Goal: Entertainment & Leisure: Consume media (video, audio)

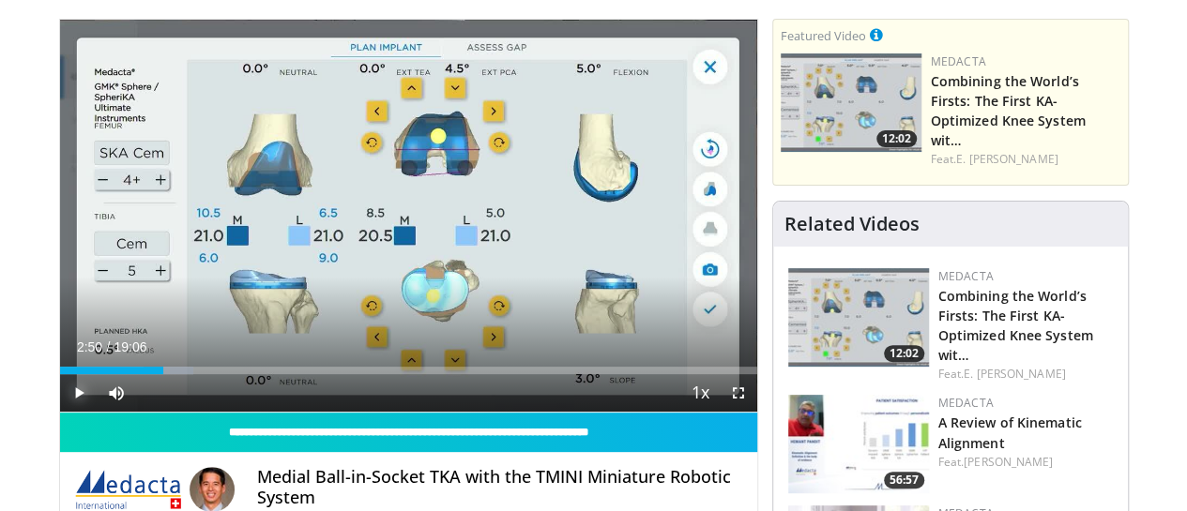
click at [60, 412] on span "Video Player" at bounding box center [79, 393] width 38 height 38
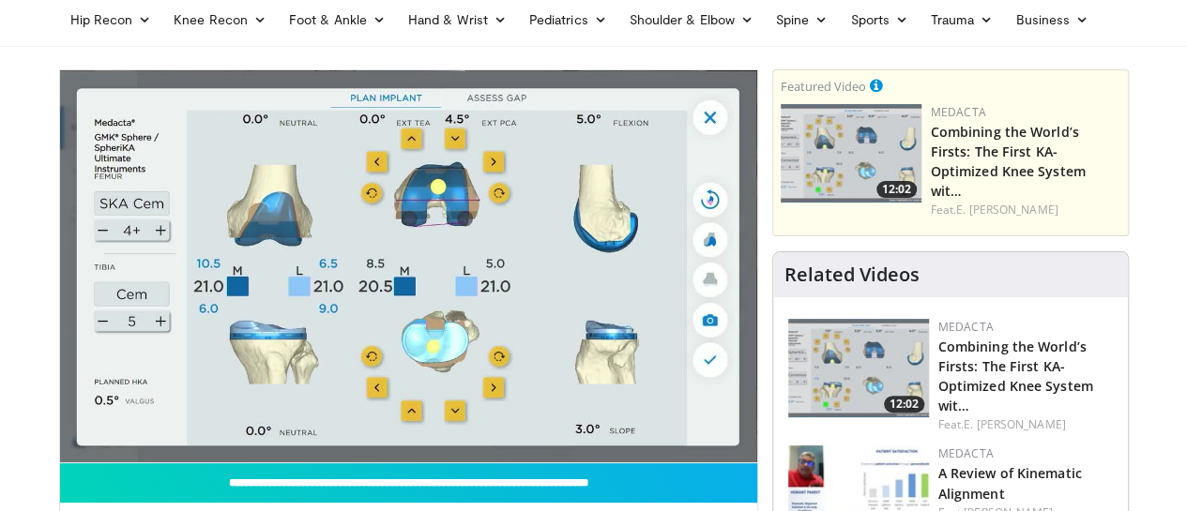
scroll to position [70, 0]
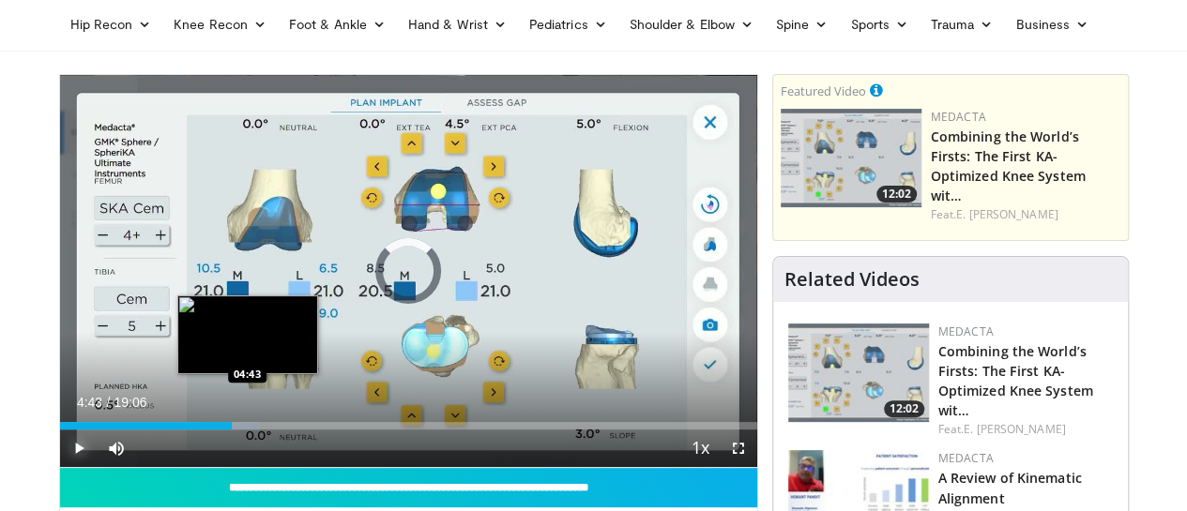
click at [201, 430] on div "Progress Bar" at bounding box center [230, 426] width 58 height 8
click at [214, 430] on div "Loaded : 28.81% 04:45 05:02" at bounding box center [408, 426] width 697 height 8
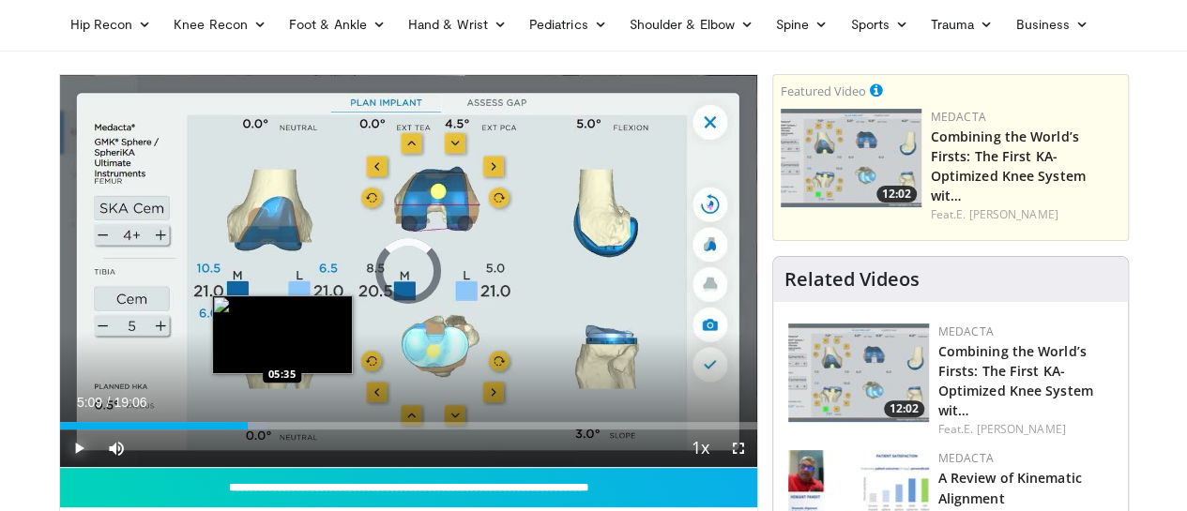
click at [235, 430] on div "Loaded : 29.69% 05:09 05:35" at bounding box center [408, 426] width 697 height 8
click at [250, 430] on div "Loaded : 29.69% 05:59 05:58" at bounding box center [408, 426] width 697 height 8
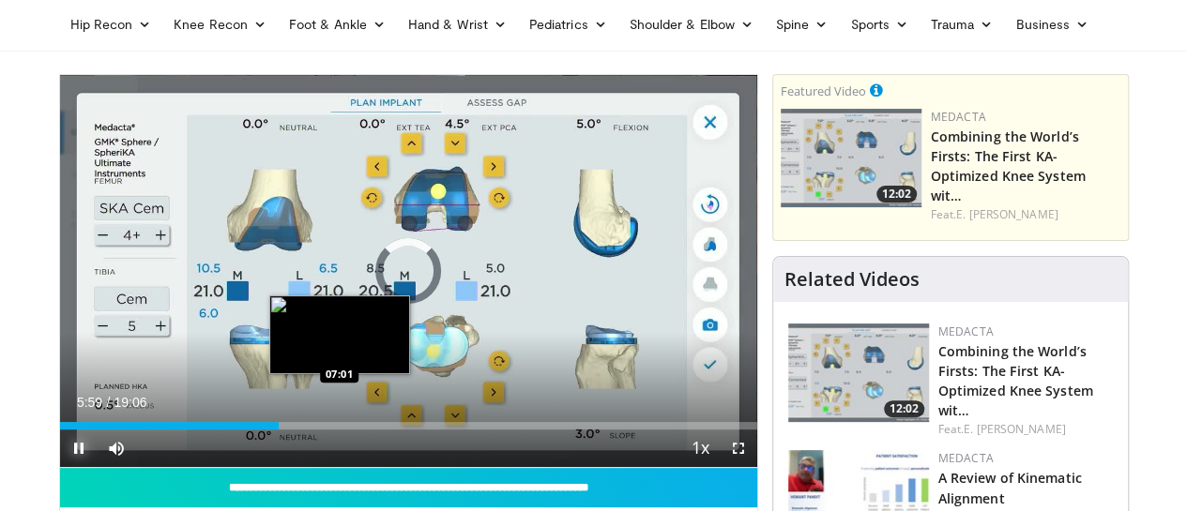
click at [292, 430] on div "Loaded : 0.00% 05:59 07:01" at bounding box center [408, 426] width 697 height 8
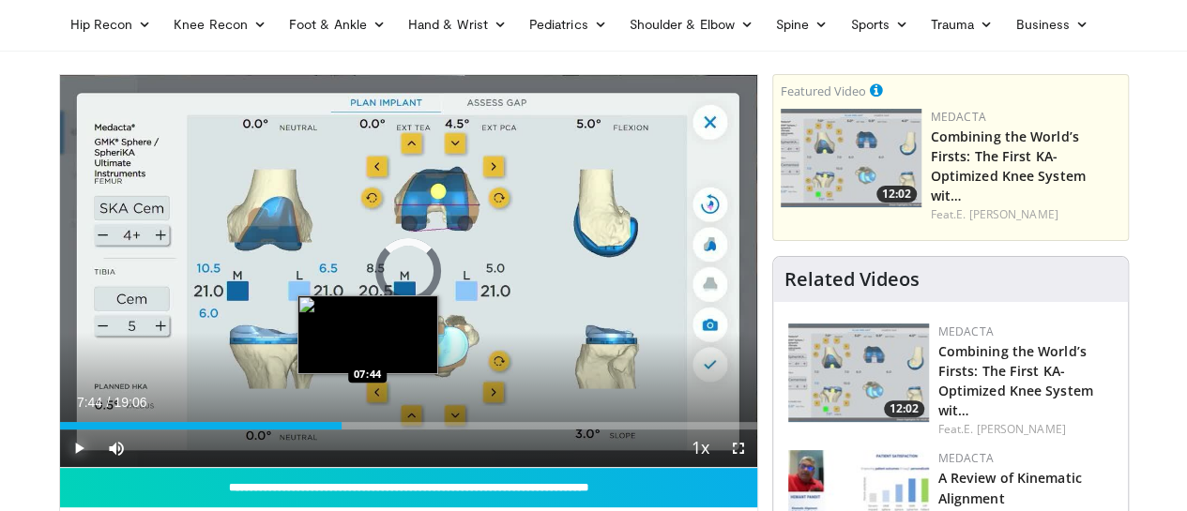
click at [319, 430] on div "Loaded : 0.00% 07:01 07:44" at bounding box center [408, 426] width 697 height 8
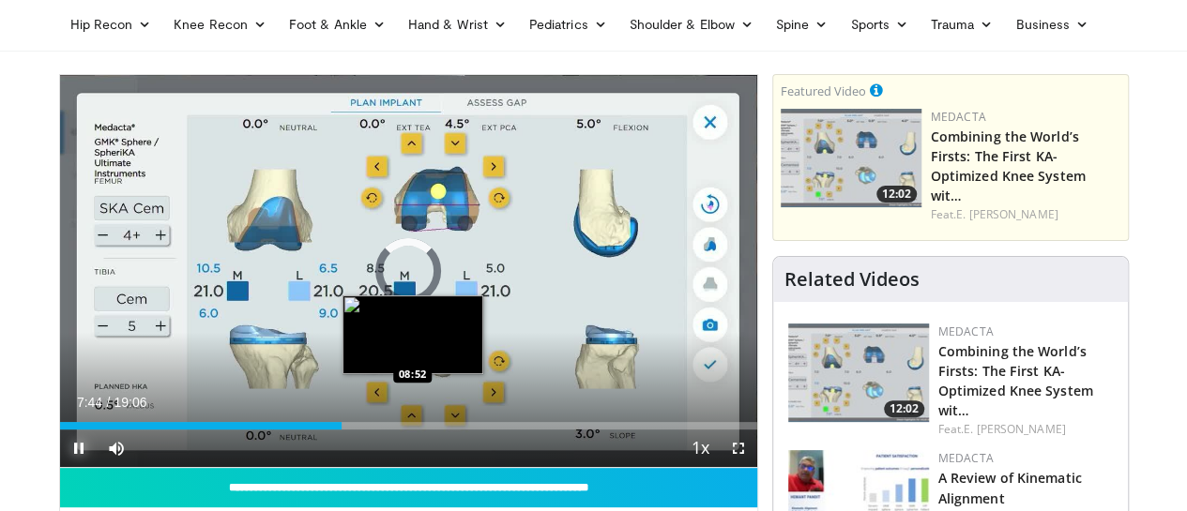
click at [364, 430] on div "Loaded : 0.00% 07:44 08:52" at bounding box center [408, 421] width 697 height 18
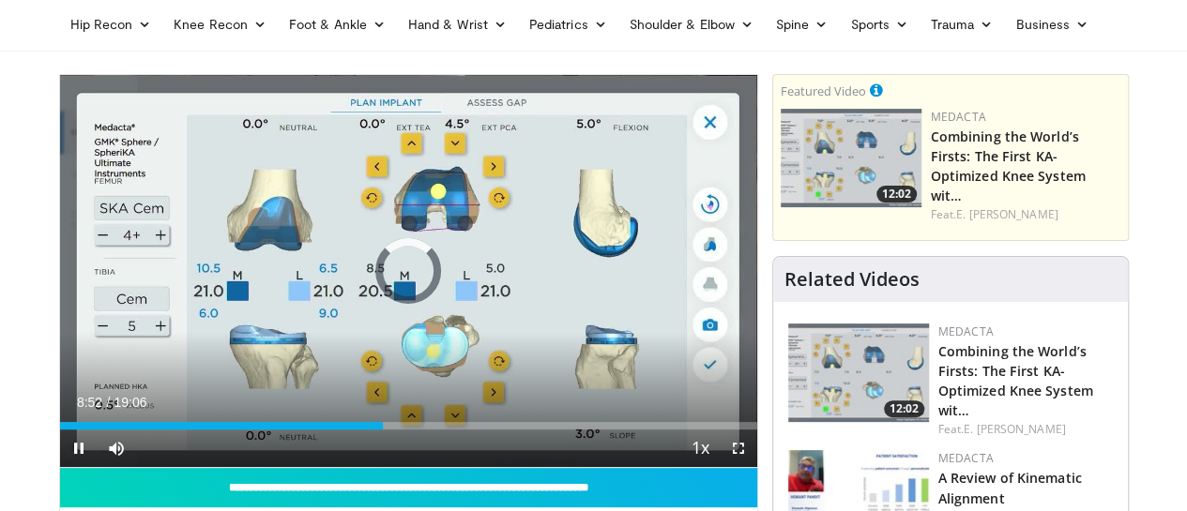
click at [456, 411] on div "Current Time 8:52 / Duration 19:06" at bounding box center [408, 402] width 697 height 17
click at [60, 467] on span "Video Player" at bounding box center [79, 449] width 38 height 38
